Goal: Task Accomplishment & Management: Complete application form

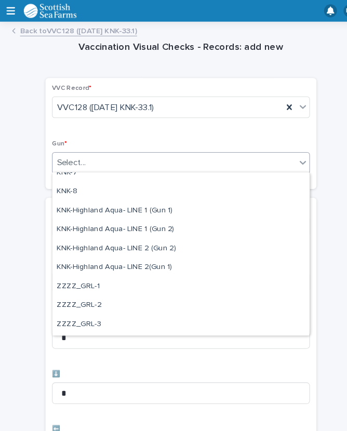
scroll to position [311, 0]
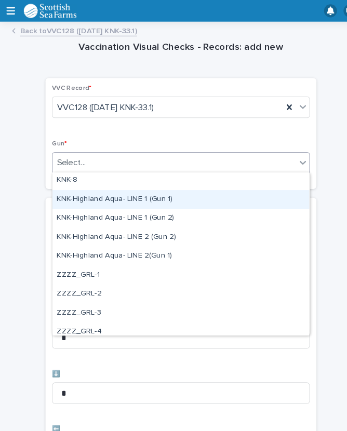
click at [142, 190] on div "KNK-Highland Aqua- LINE 1 (Gun 1)" at bounding box center [173, 191] width 246 height 18
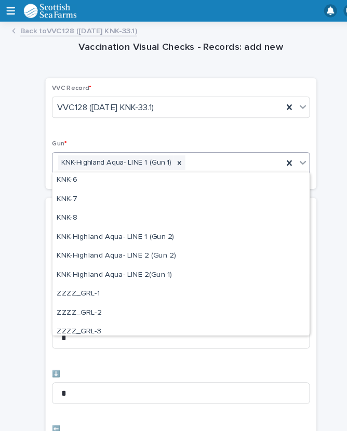
scroll to position [276, 0]
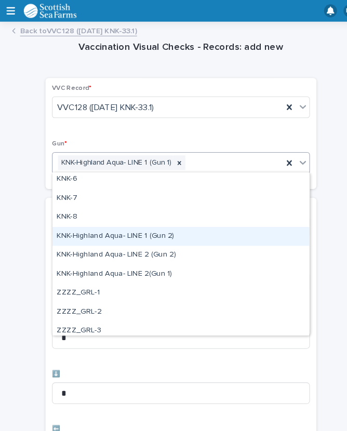
click at [105, 227] on div "KNK-Highland Aqua- LINE 1 (Gun 2)" at bounding box center [173, 227] width 246 height 18
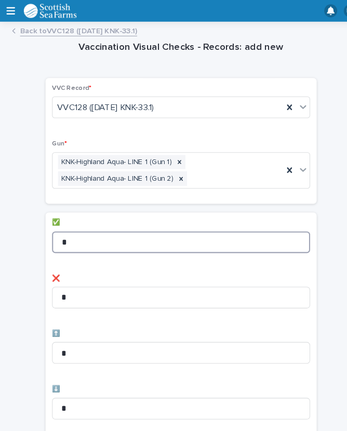
click at [101, 223] on input "*" at bounding box center [173, 232] width 247 height 21
click at [108, 228] on input "*" at bounding box center [173, 232] width 247 height 21
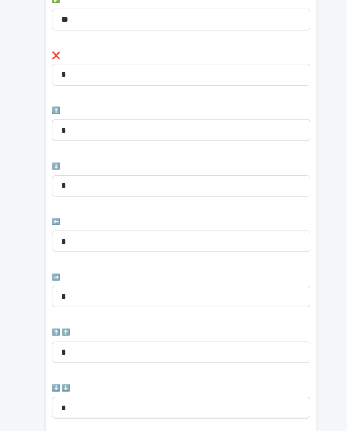
scroll to position [220, 0]
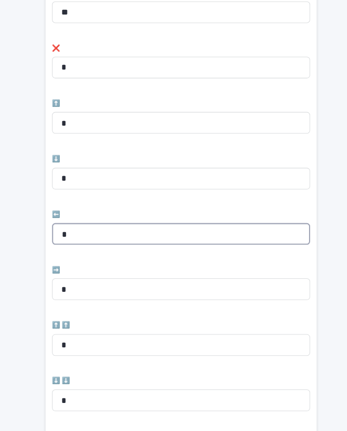
click at [95, 216] on input "*" at bounding box center [173, 224] width 247 height 21
click at [115, 217] on input "*" at bounding box center [173, 224] width 247 height 21
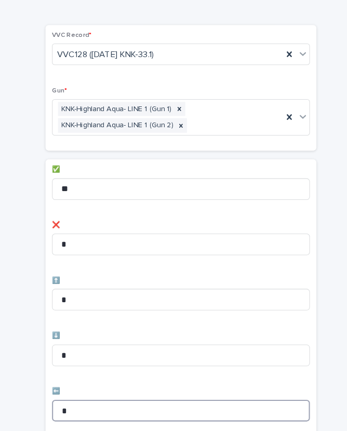
scroll to position [51, 0]
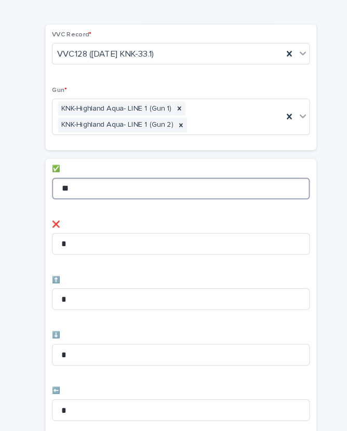
click at [115, 172] on input "**" at bounding box center [173, 181] width 247 height 21
click at [125, 175] on input "**" at bounding box center [173, 181] width 247 height 21
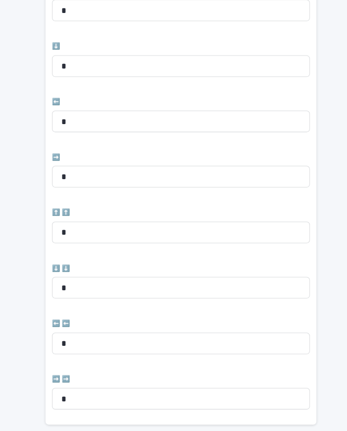
scroll to position [373, 0]
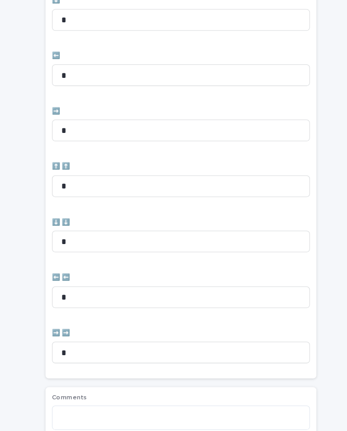
type input "**"
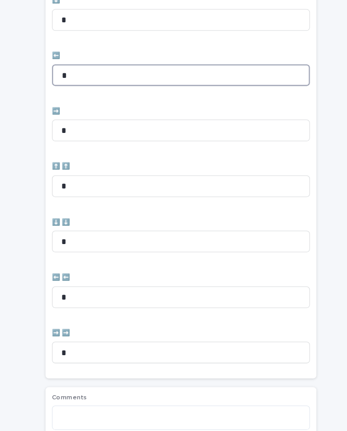
click at [99, 64] on input "*" at bounding box center [173, 72] width 247 height 21
click at [98, 63] on input "*" at bounding box center [173, 72] width 247 height 21
click at [103, 68] on input "*" at bounding box center [173, 72] width 247 height 21
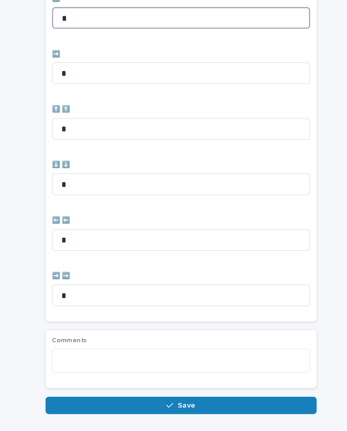
type input "*"
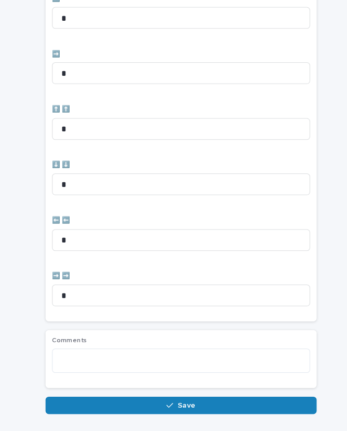
click at [159, 388] on button "Save" at bounding box center [174, 389] width 260 height 17
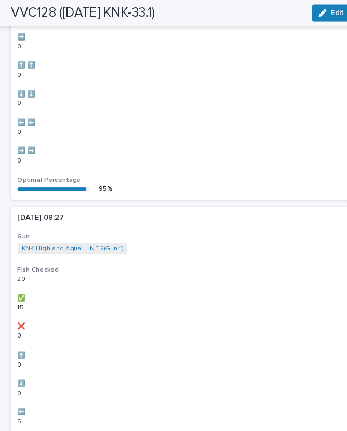
scroll to position [0, 0]
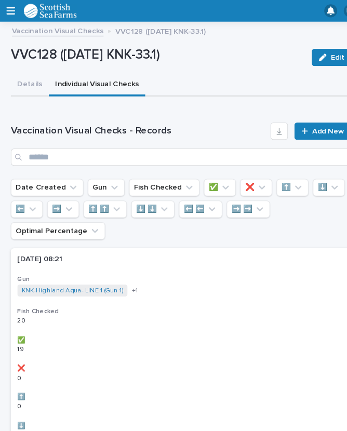
click at [313, 124] on span "Add New" at bounding box center [314, 125] width 31 height 7
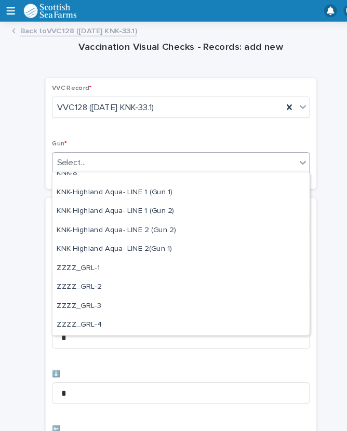
scroll to position [317, 0]
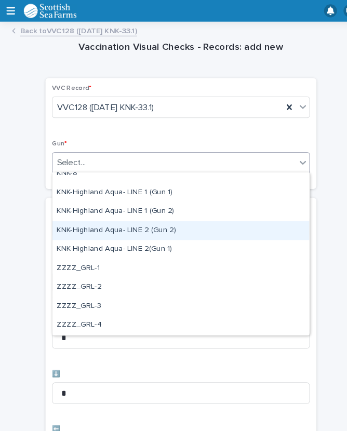
click at [124, 219] on div "KNK-Highland Aqua- LINE 2 (Gun 2)" at bounding box center [173, 222] width 246 height 18
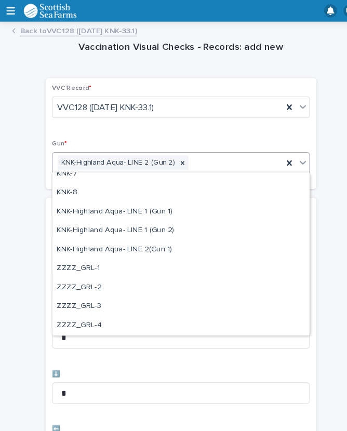
scroll to position [299, 0]
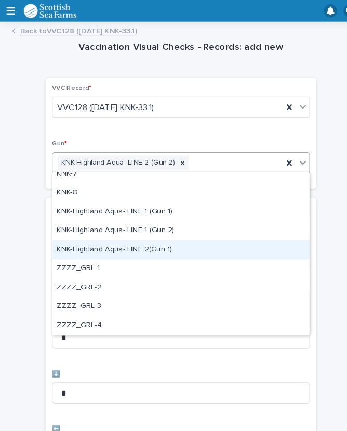
click at [112, 243] on div "KNK-Highland Aqua- LINE 2(Gun 1)" at bounding box center [173, 240] width 246 height 18
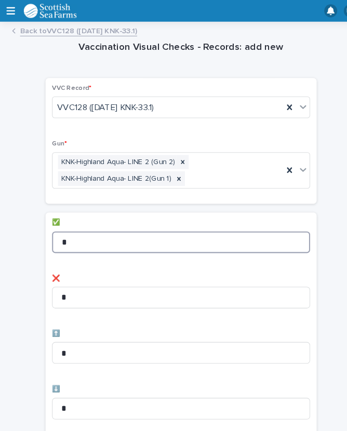
click at [102, 222] on input "*" at bounding box center [173, 232] width 247 height 21
click at [115, 225] on input "*" at bounding box center [173, 232] width 247 height 21
click at [103, 224] on input "*" at bounding box center [173, 232] width 247 height 21
click at [97, 227] on input "*" at bounding box center [173, 232] width 247 height 21
click at [96, 227] on input "*" at bounding box center [173, 232] width 247 height 21
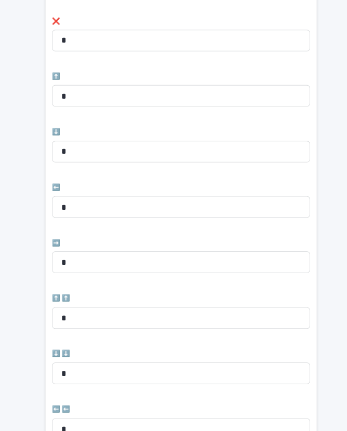
scroll to position [267, 0]
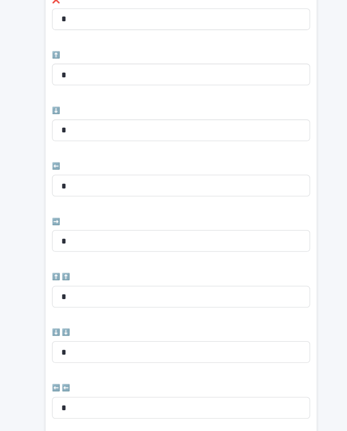
type input "**"
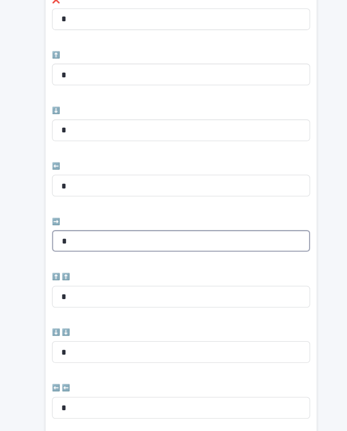
click at [90, 224] on input "*" at bounding box center [173, 230] width 247 height 21
type input "*"
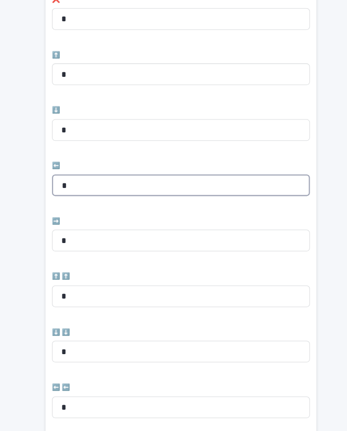
click at [107, 169] on input "*" at bounding box center [173, 177] width 247 height 21
click at [115, 174] on input "*" at bounding box center [173, 177] width 247 height 21
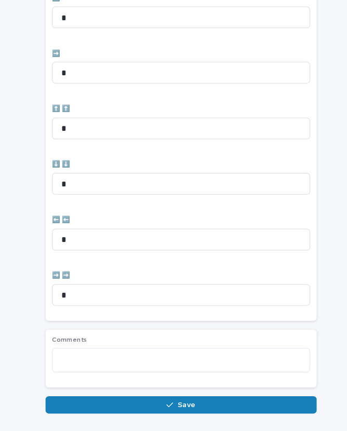
scroll to position [427, 0]
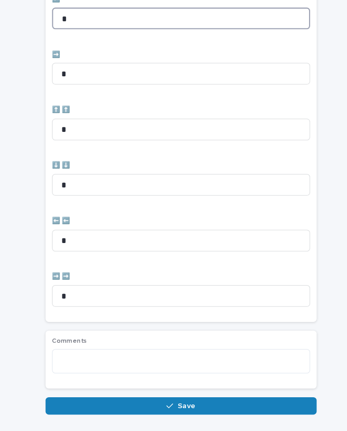
type input "*"
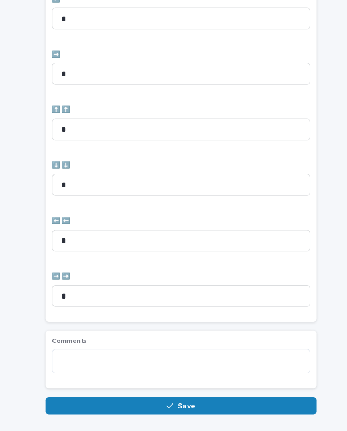
click at [175, 386] on span "Save" at bounding box center [179, 389] width 17 height 7
